Goal: Book appointment/travel/reservation

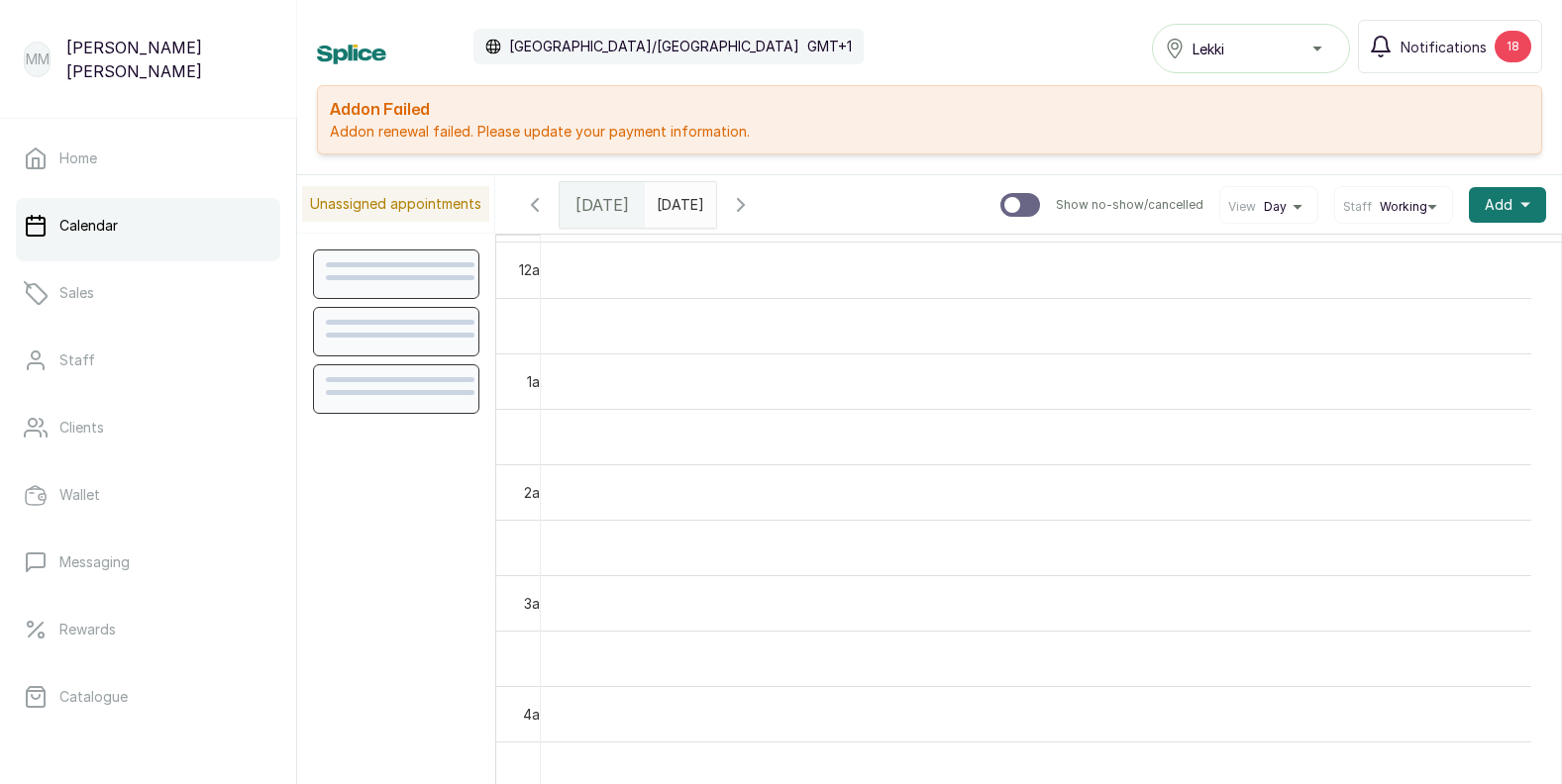
scroll to position [666, 0]
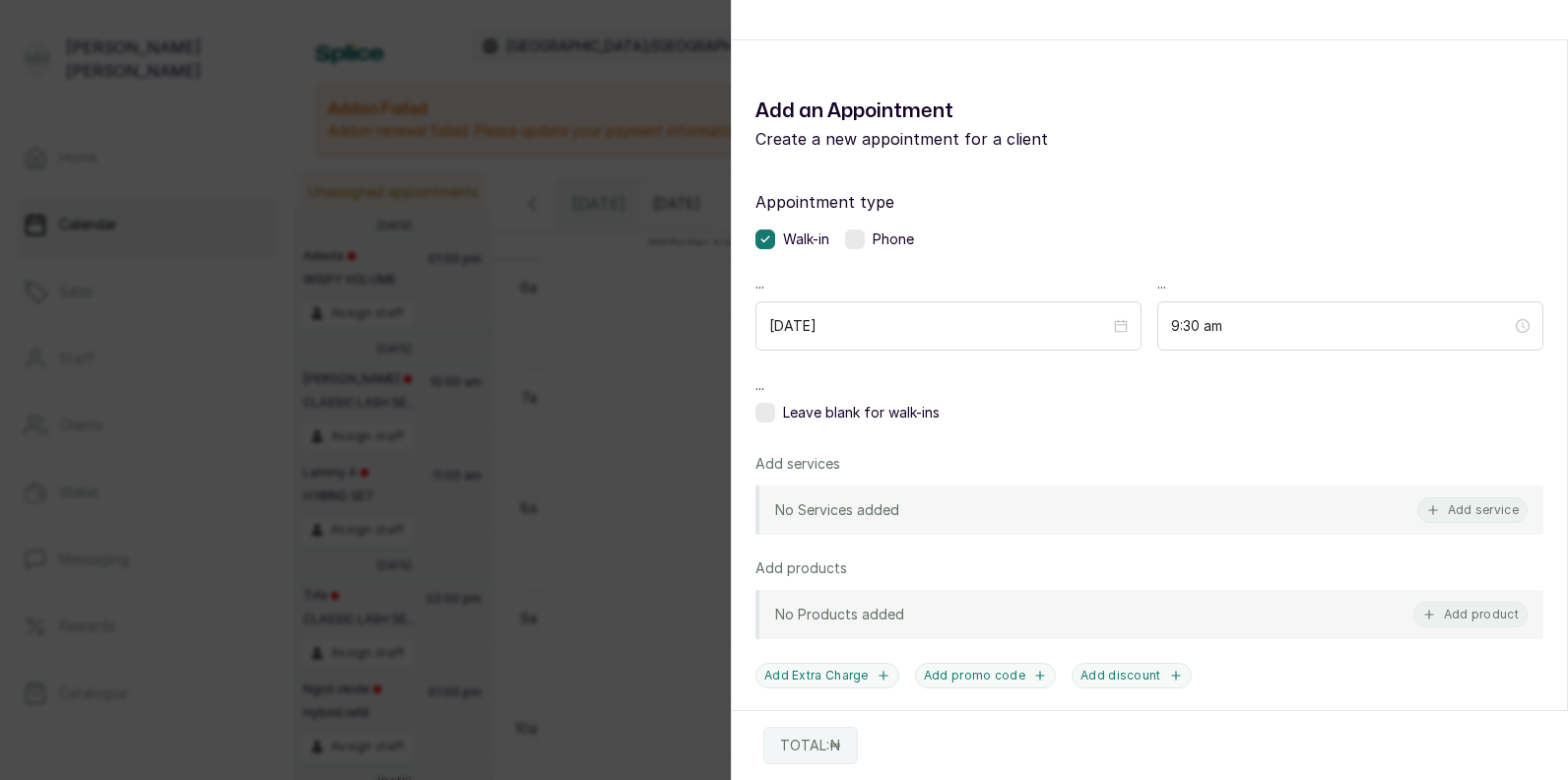
click at [587, 95] on div "Add Appointment Add an Appointment Create a new appointment for a client Appoin…" at bounding box center [784, 390] width 1568 height 780
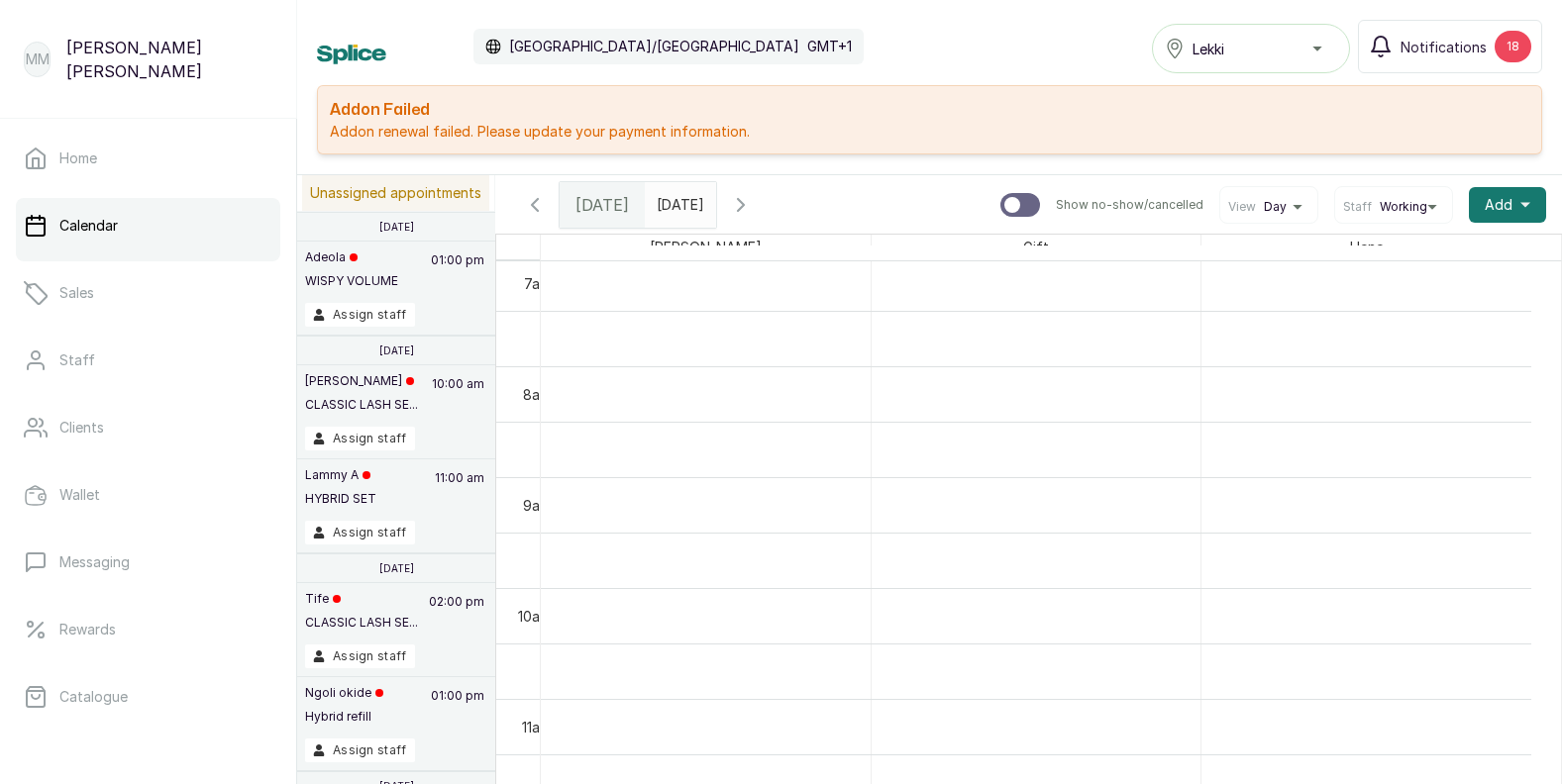
scroll to position [0, 0]
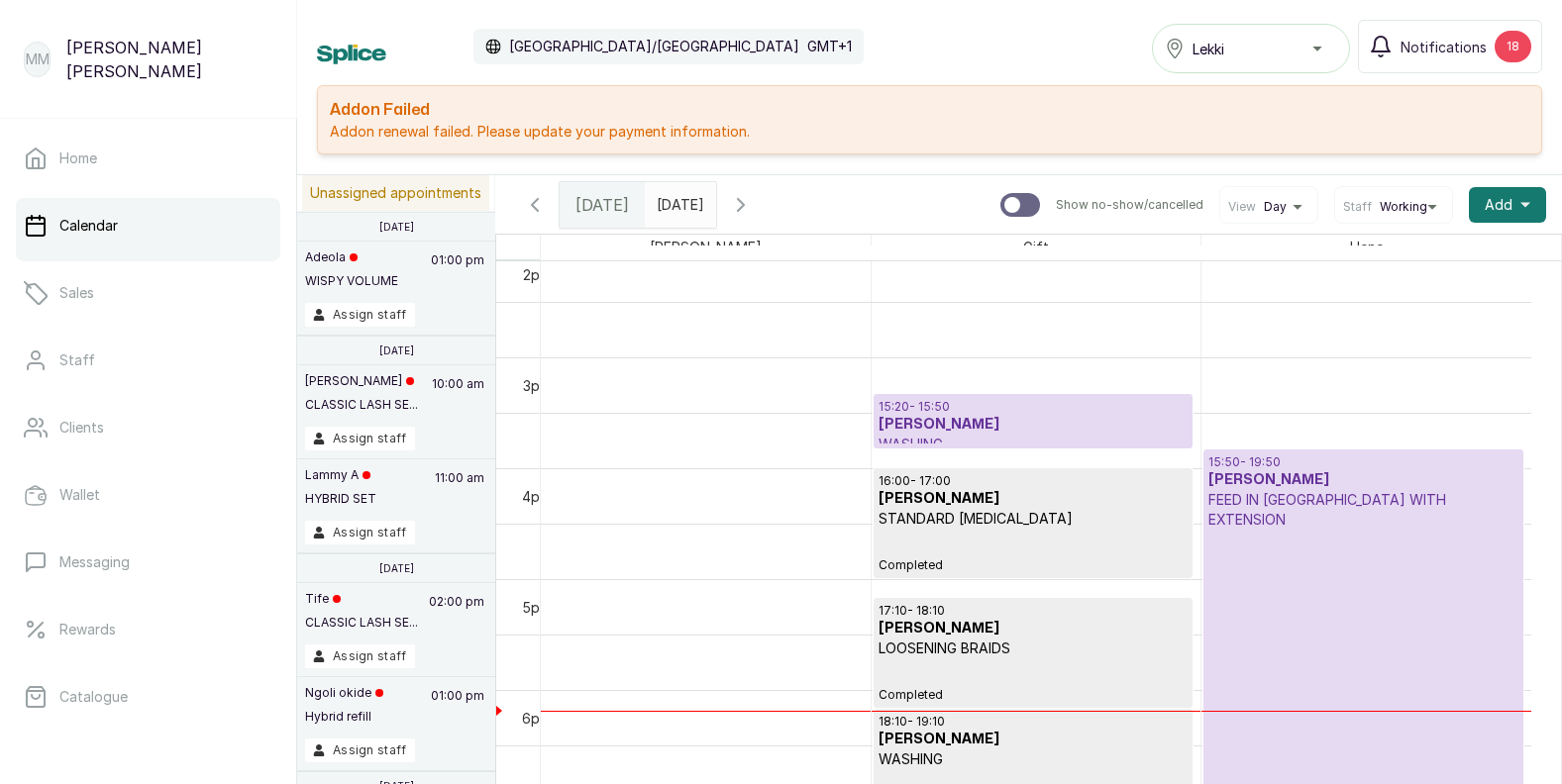
click at [1039, 431] on h3 "[PERSON_NAME]" at bounding box center [1033, 424] width 309 height 20
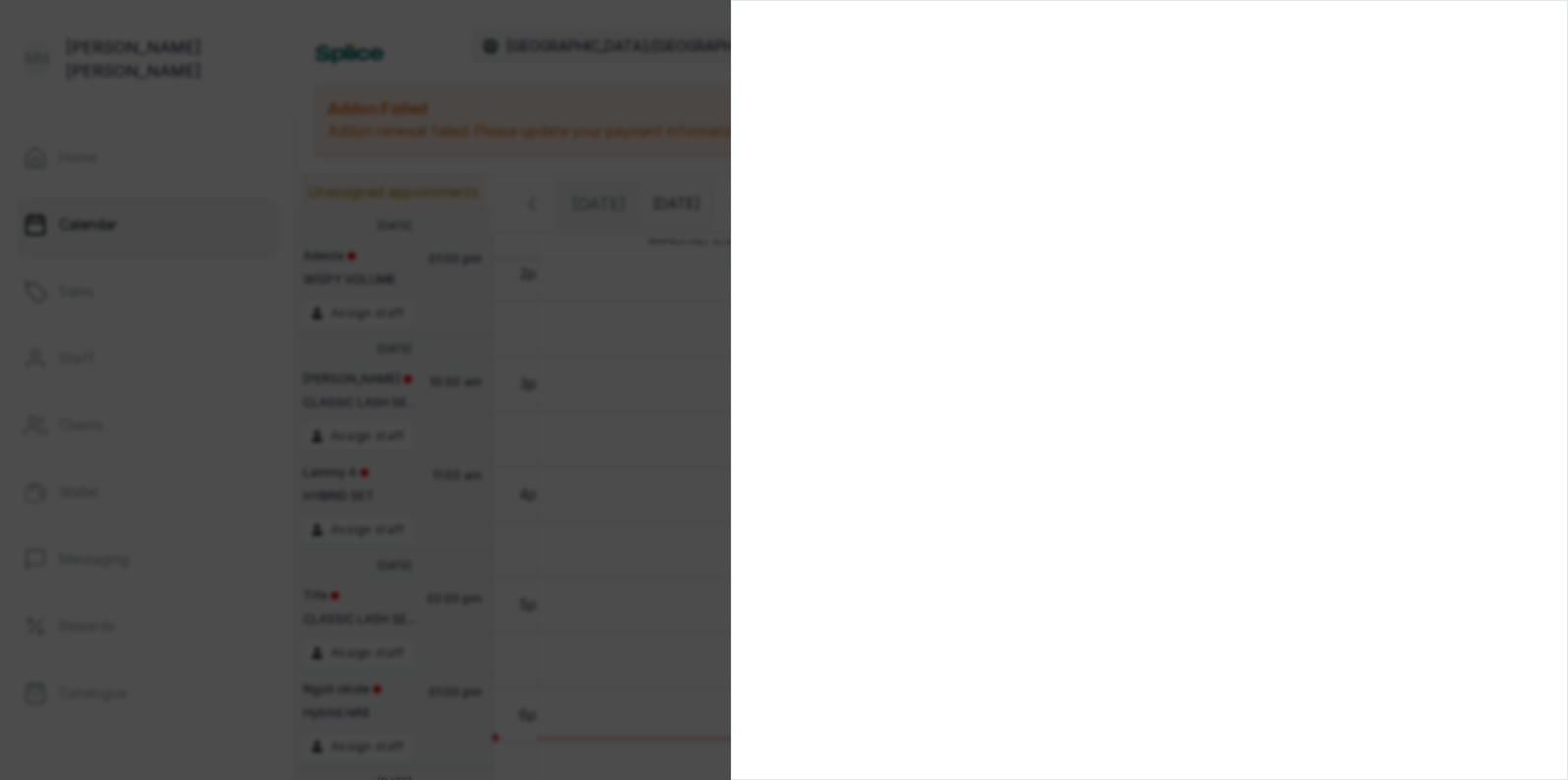
click at [1049, 156] on section at bounding box center [1149, 390] width 837 height 780
click at [1408, 674] on section at bounding box center [1149, 390] width 837 height 780
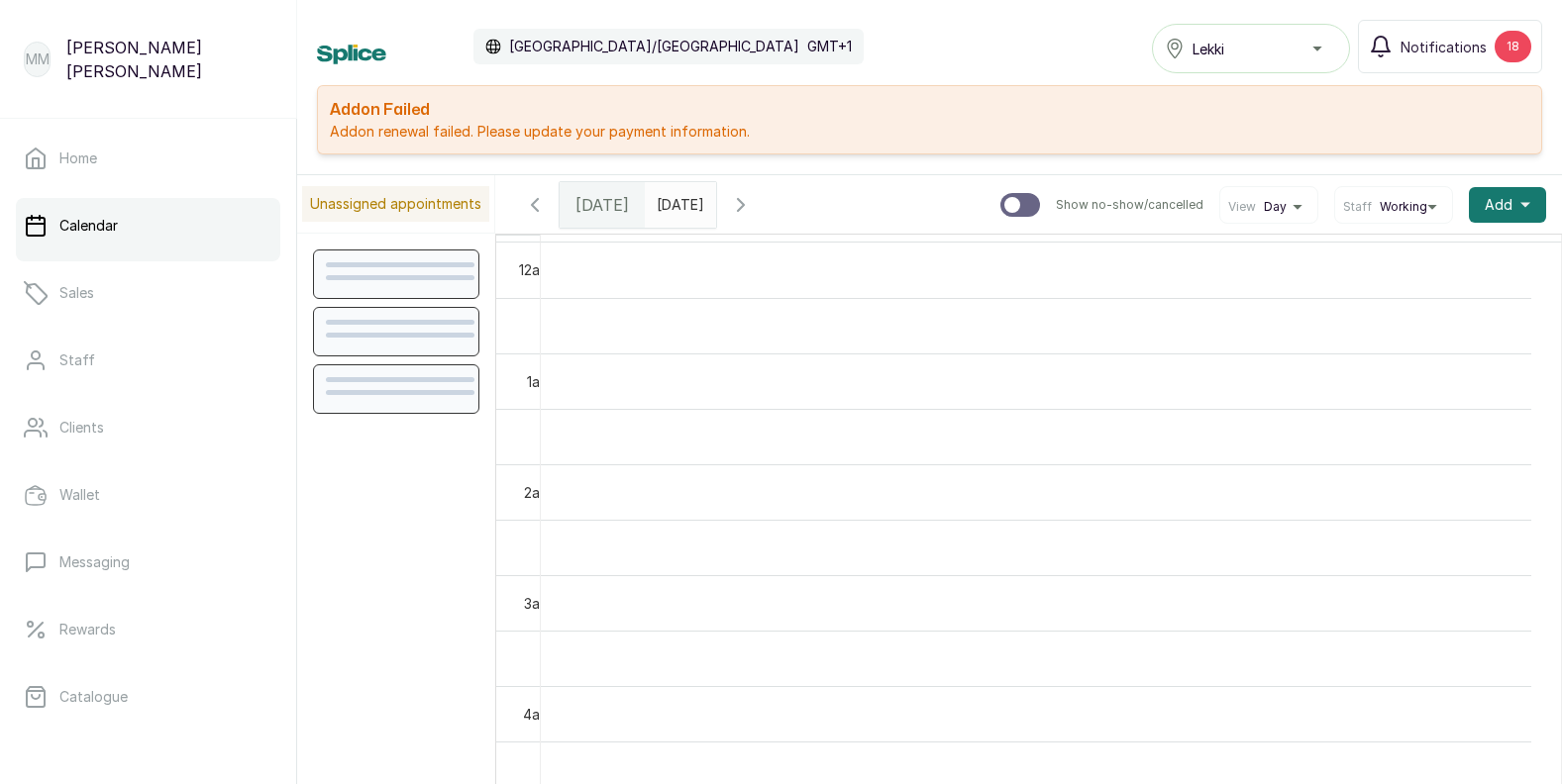
scroll to position [666, 0]
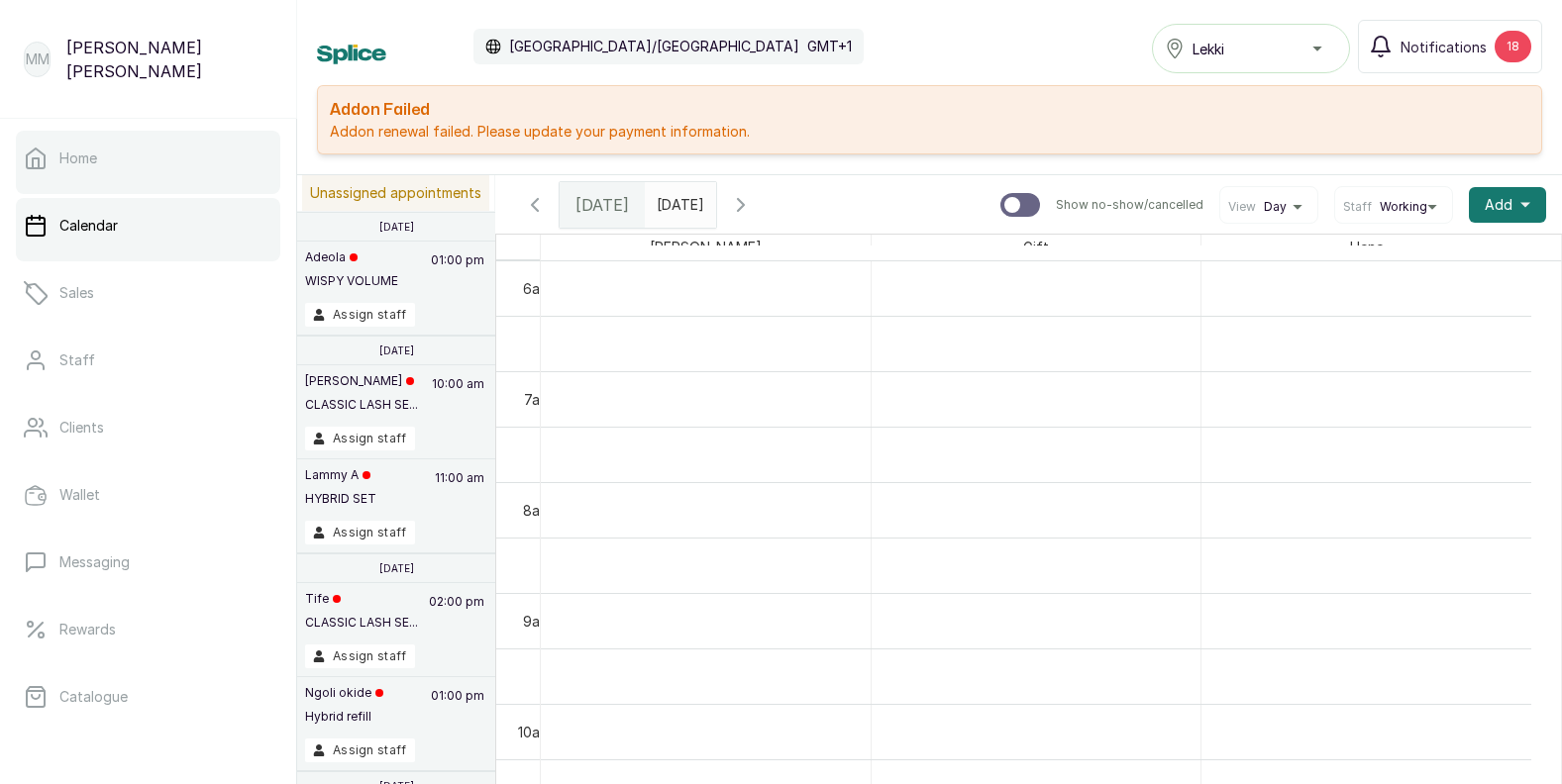
click at [123, 174] on link "Home" at bounding box center [148, 159] width 265 height 56
